Goal: Find specific page/section: Find specific page/section

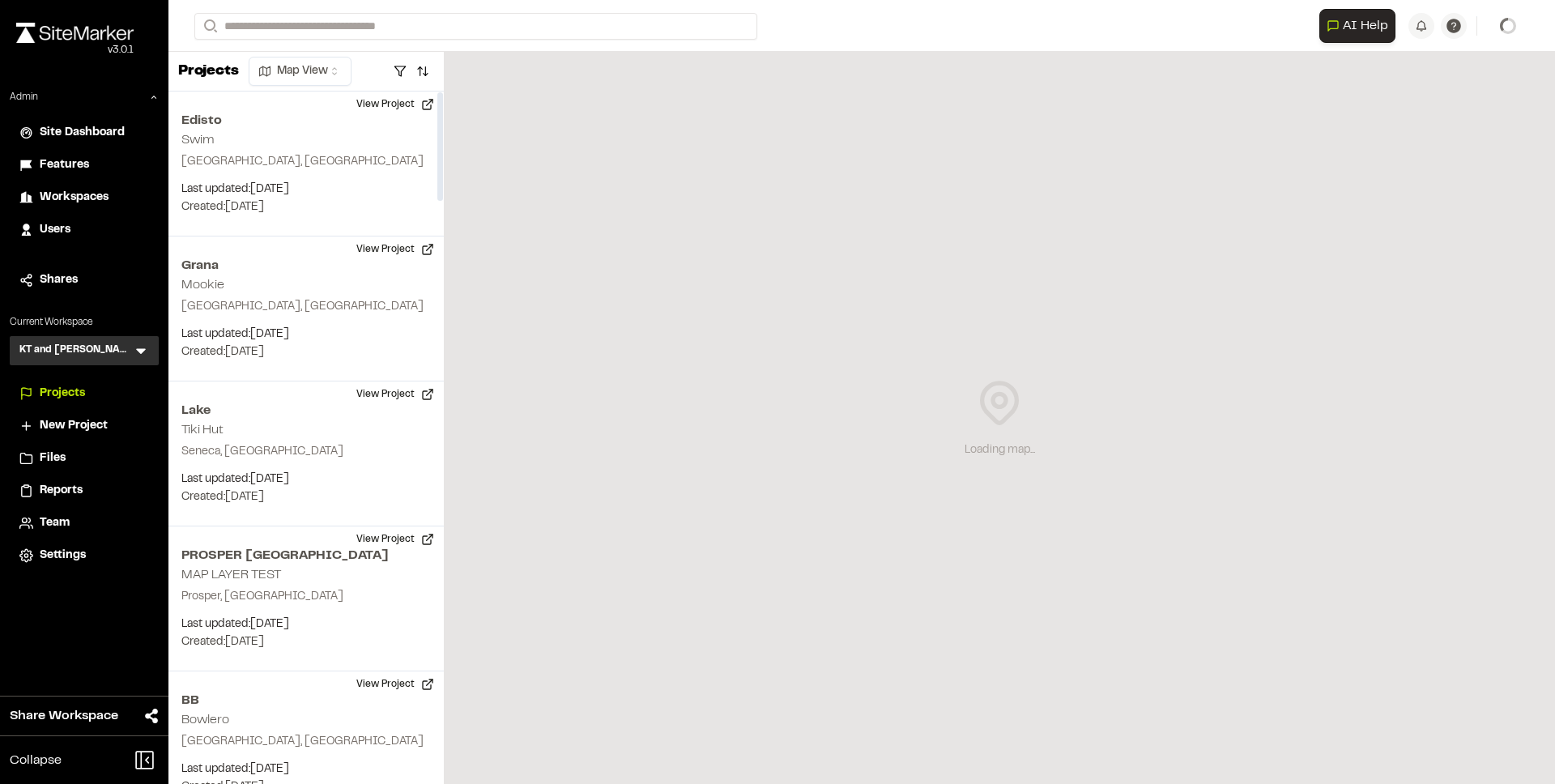
click at [76, 157] on span "Features" at bounding box center [65, 165] width 49 height 18
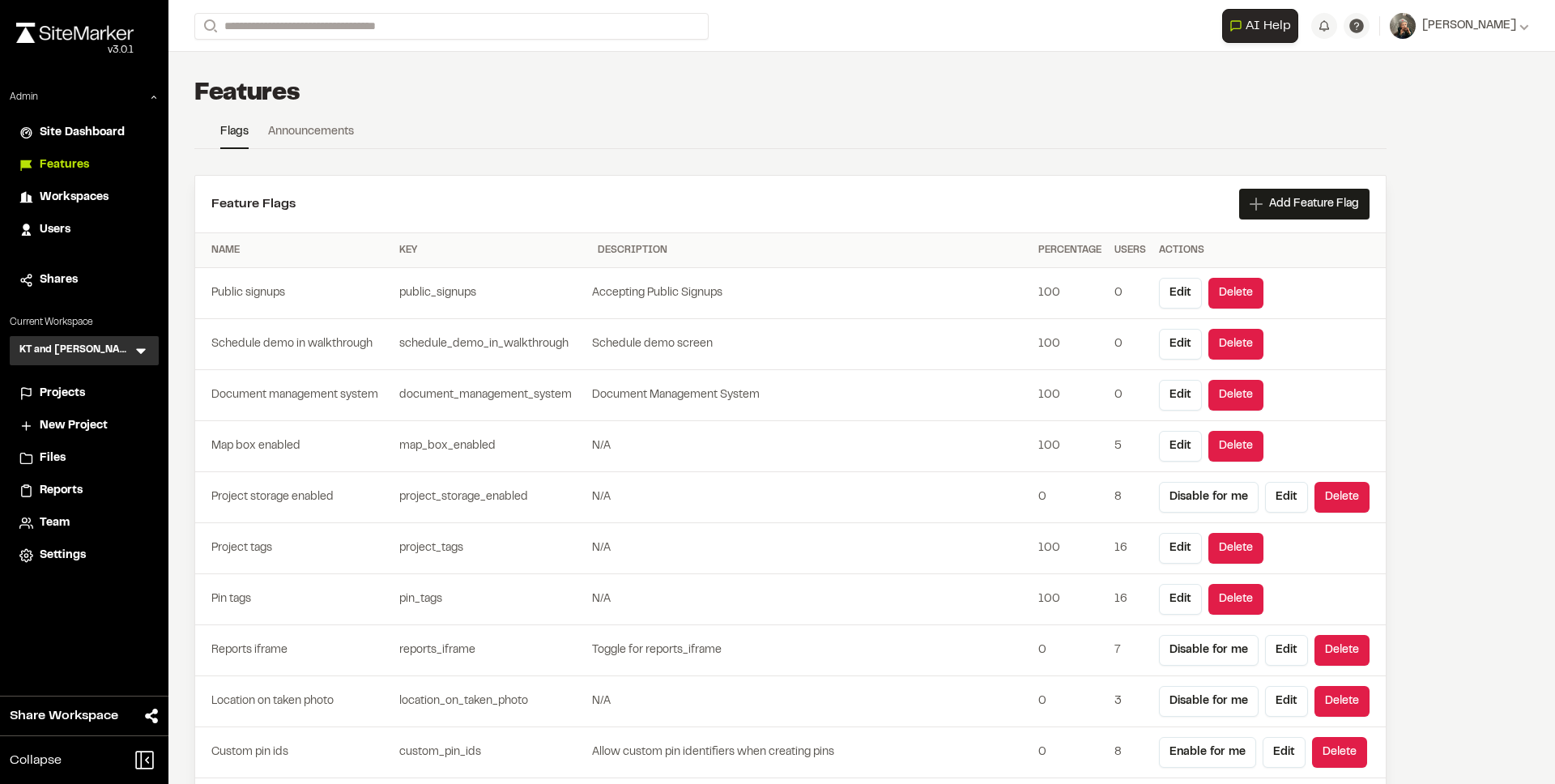
scroll to position [4335, 0]
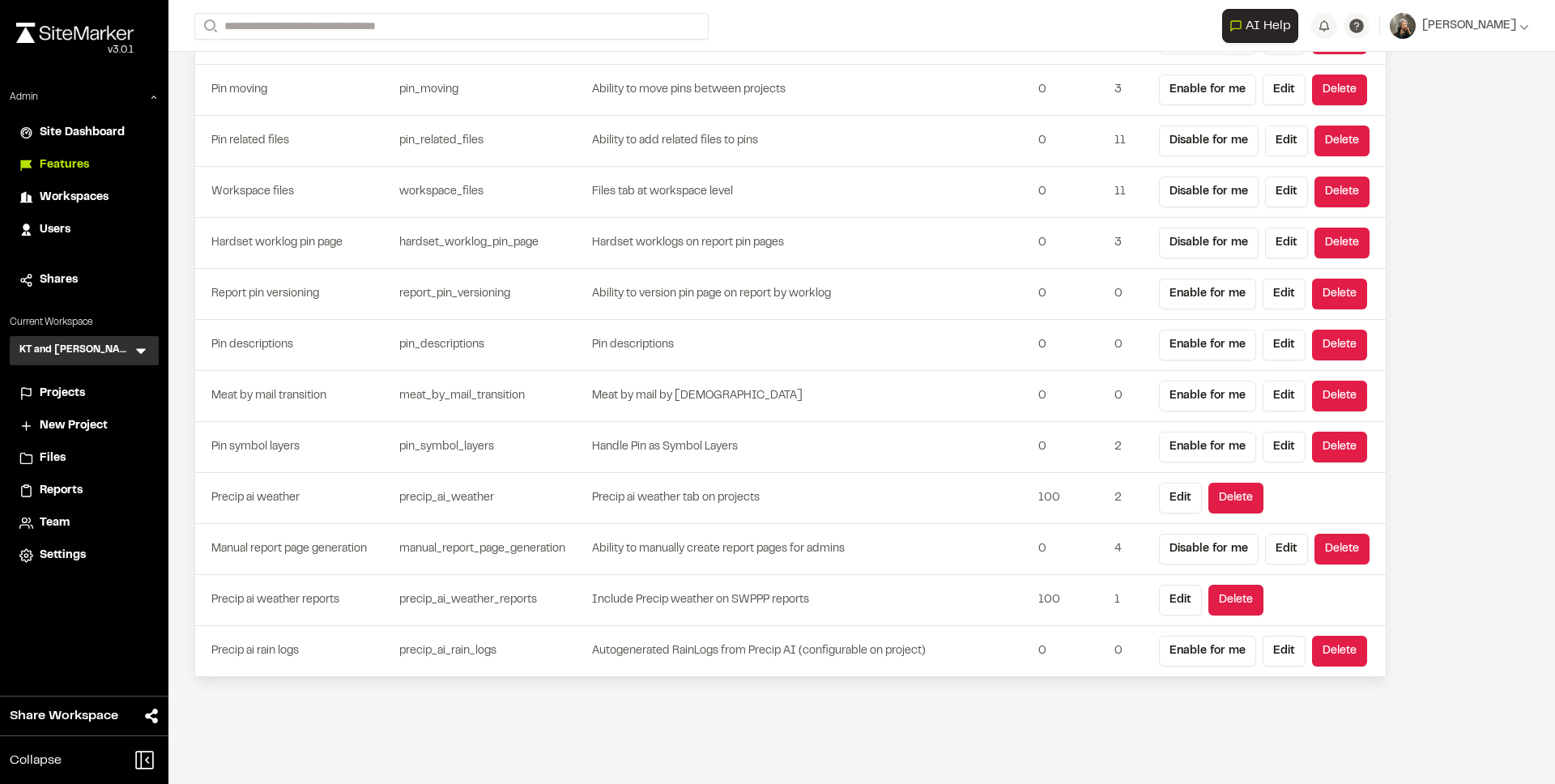
click at [440, 497] on td "precip_ai_weather" at bounding box center [491, 499] width 198 height 51
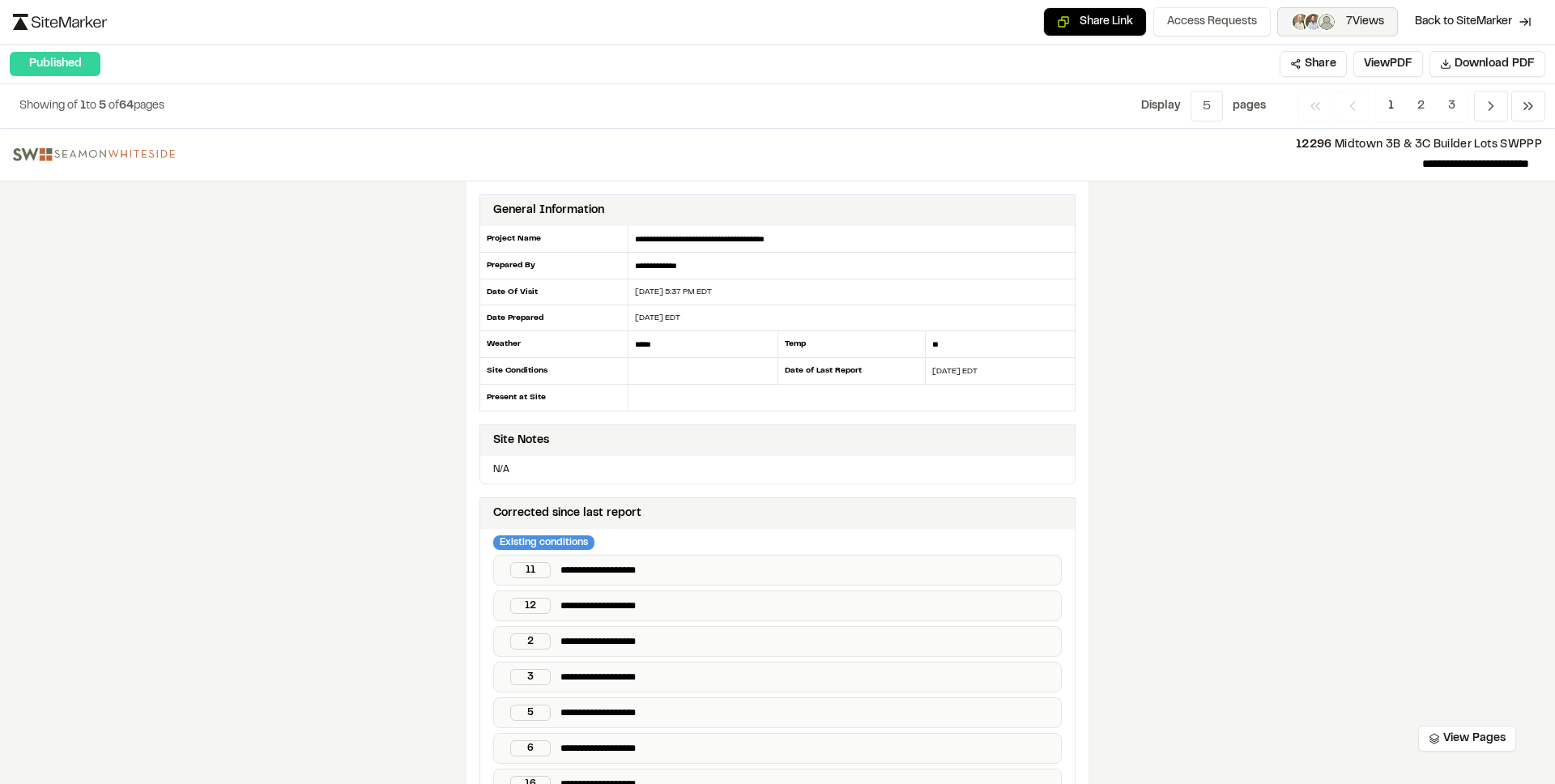
click at [1319, 26] on img "button" at bounding box center [1327, 21] width 16 height 16
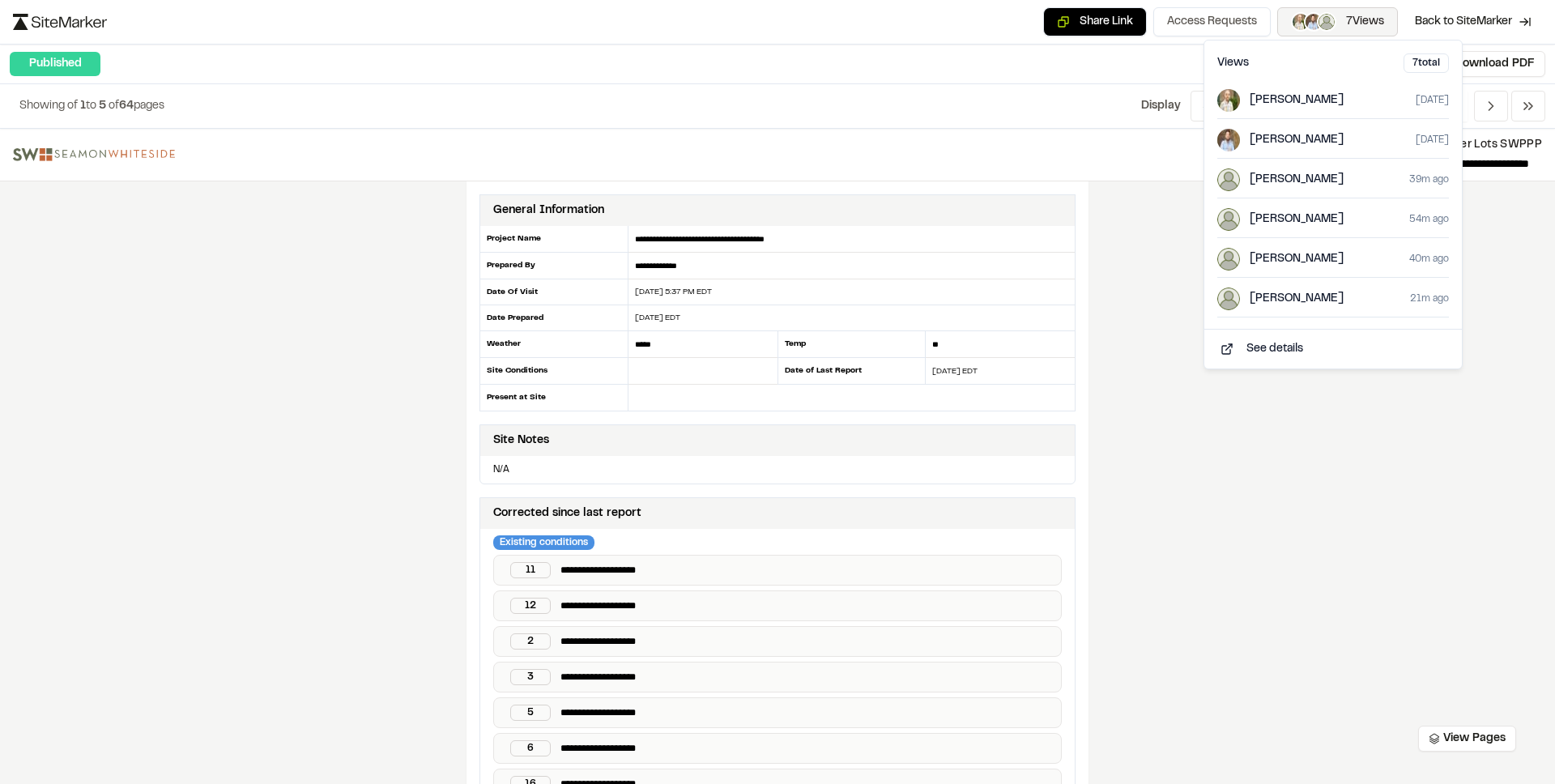
click at [1319, 26] on img "button" at bounding box center [1327, 21] width 16 height 16
